Goal: Information Seeking & Learning: Learn about a topic

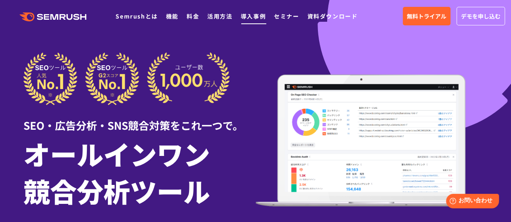
click at [245, 17] on link "導入事例" at bounding box center [253, 16] width 25 height 8
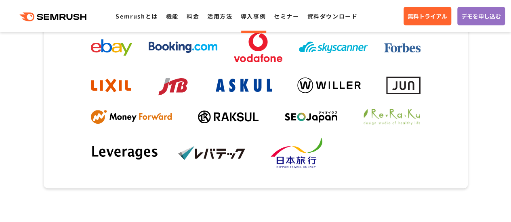
scroll to position [202, 0]
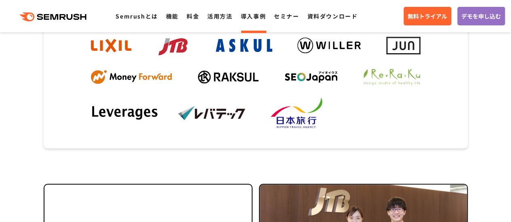
click at [159, 14] on ul "Semrushとは 機能 料金 活用方法 導入事例 セミナー 資料ダウンロード" at bounding box center [240, 16] width 250 height 10
click at [188, 17] on link "料金" at bounding box center [193, 16] width 13 height 8
